Goal: Transaction & Acquisition: Obtain resource

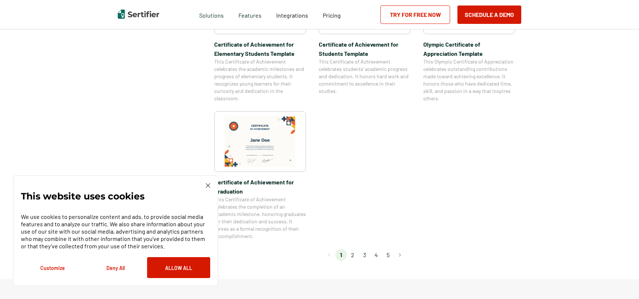
scroll to position [624, 0]
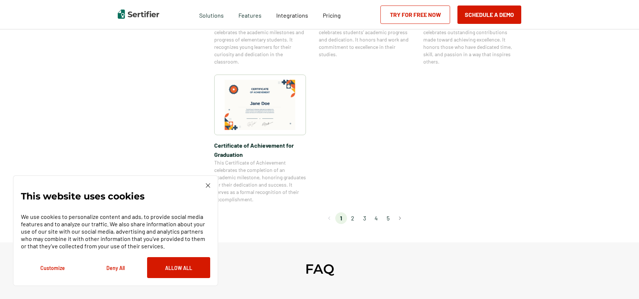
click at [354, 215] on li "2" at bounding box center [353, 218] width 12 height 12
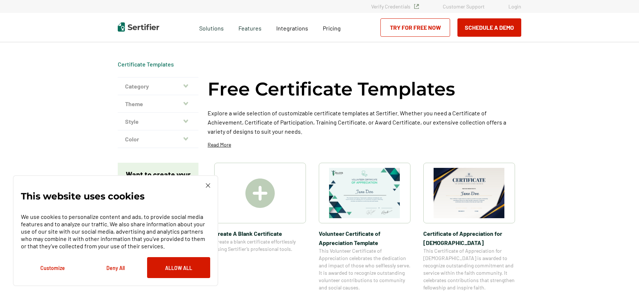
scroll to position [37, 0]
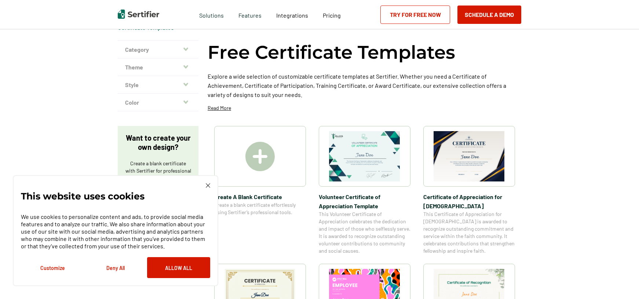
click at [466, 157] on img at bounding box center [469, 156] width 71 height 50
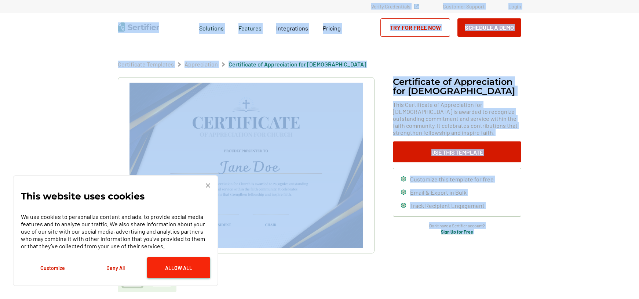
click at [164, 264] on button "Allow All" at bounding box center [178, 267] width 63 height 21
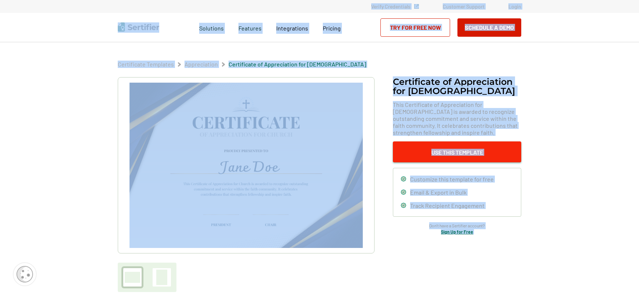
click at [476, 152] on button "Use This Template" at bounding box center [457, 151] width 128 height 21
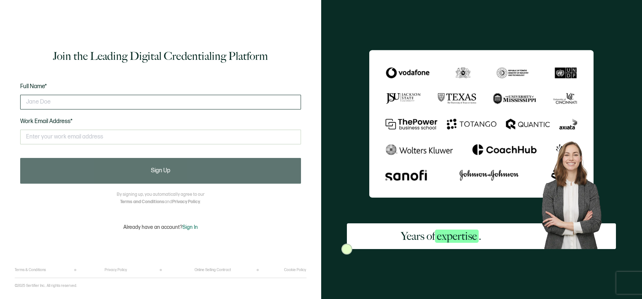
click at [32, 99] on input "text" at bounding box center [160, 102] width 281 height 15
type input "[PERSON_NAME]"
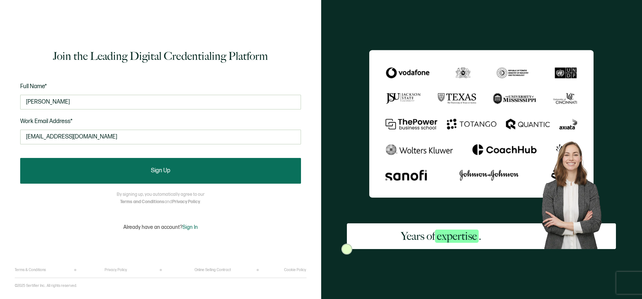
type input "[EMAIL_ADDRESS][DOMAIN_NAME]"
click at [256, 161] on button "Sign Up" at bounding box center [160, 171] width 281 height 26
